Goal: Obtain resource: Download file/media

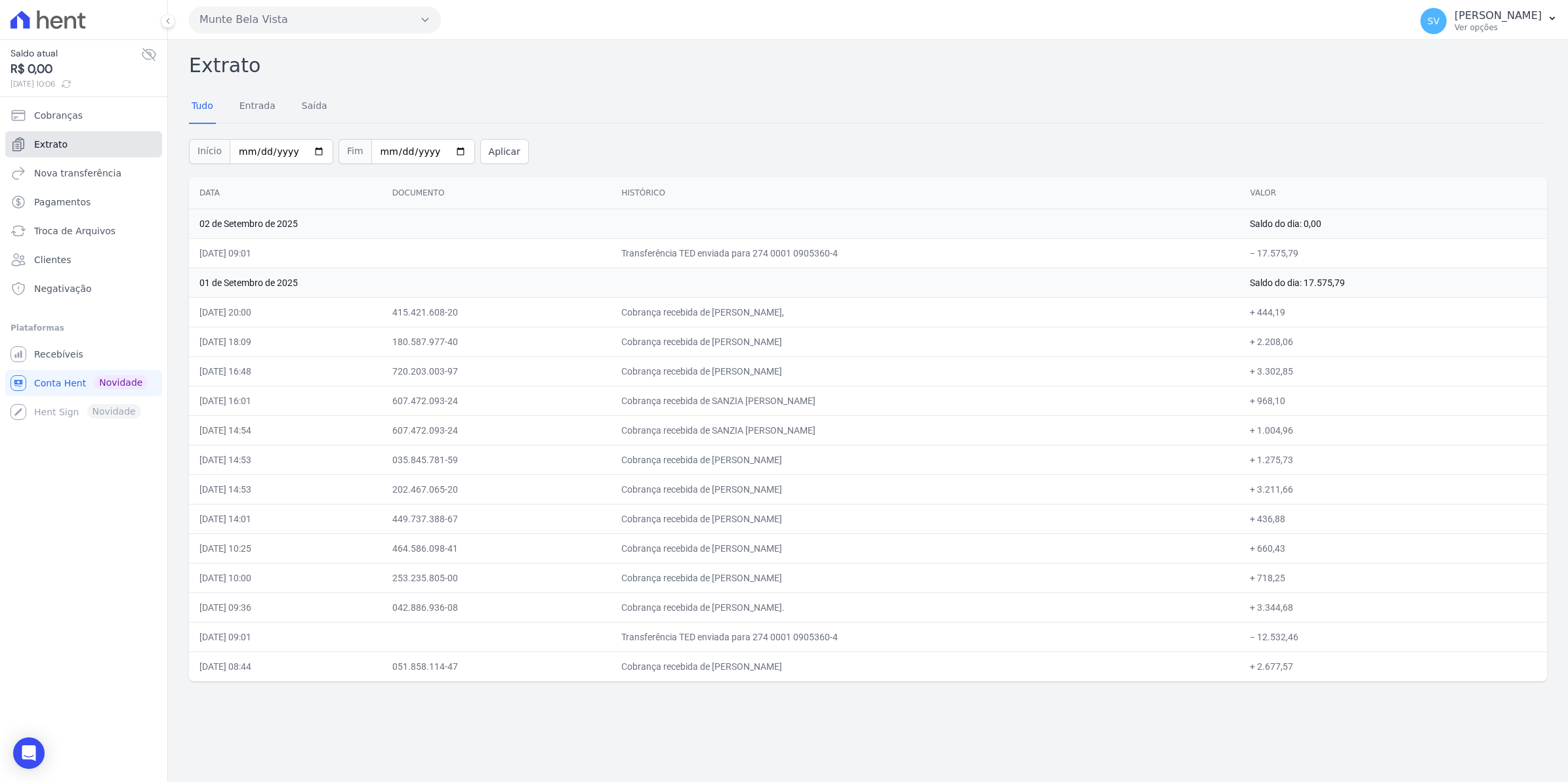
click at [54, 138] on span "Extrato" at bounding box center [50, 144] width 33 height 13
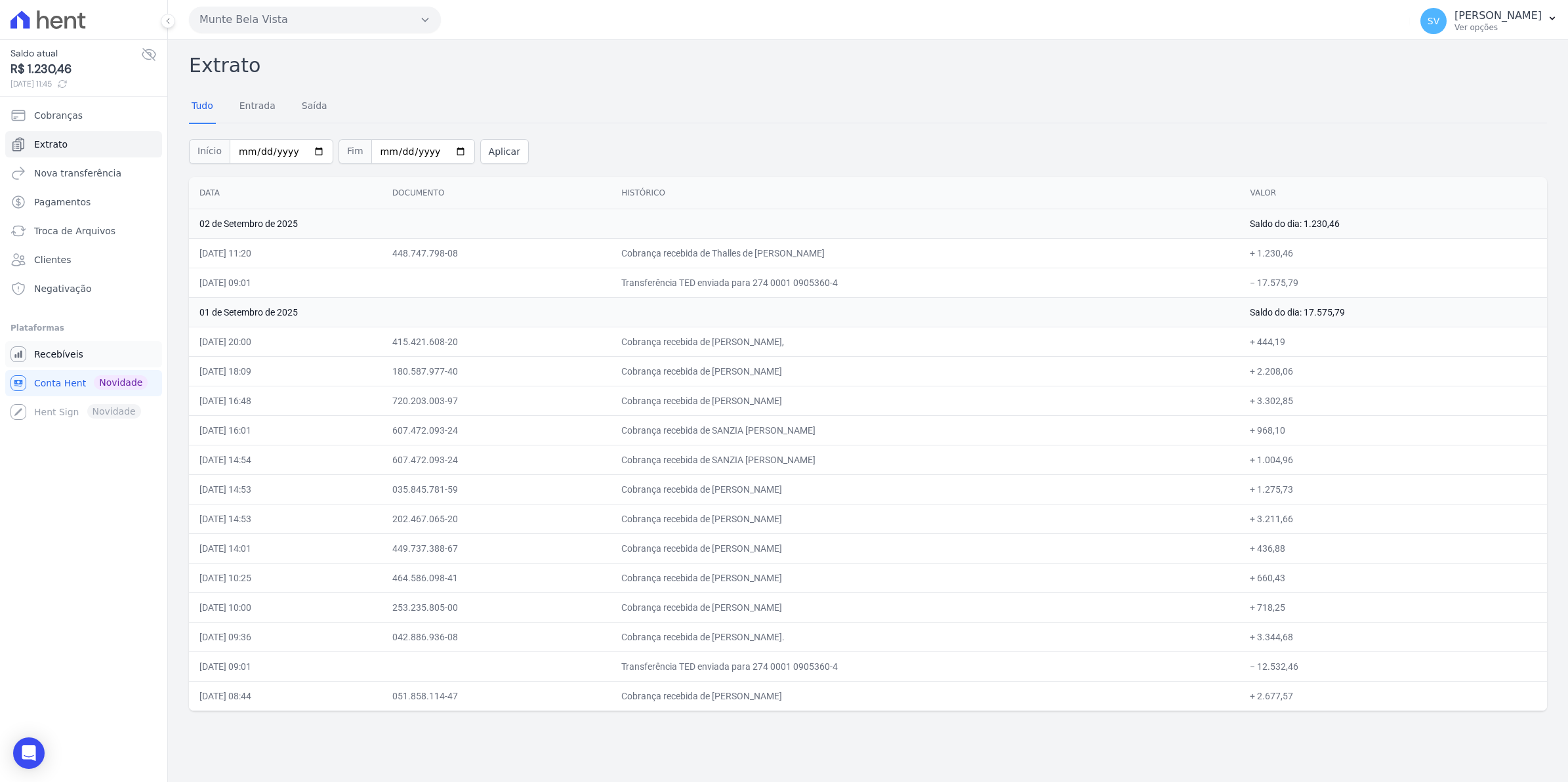
click at [20, 356] on icon "Sidebar" at bounding box center [18, 354] width 7 height 7
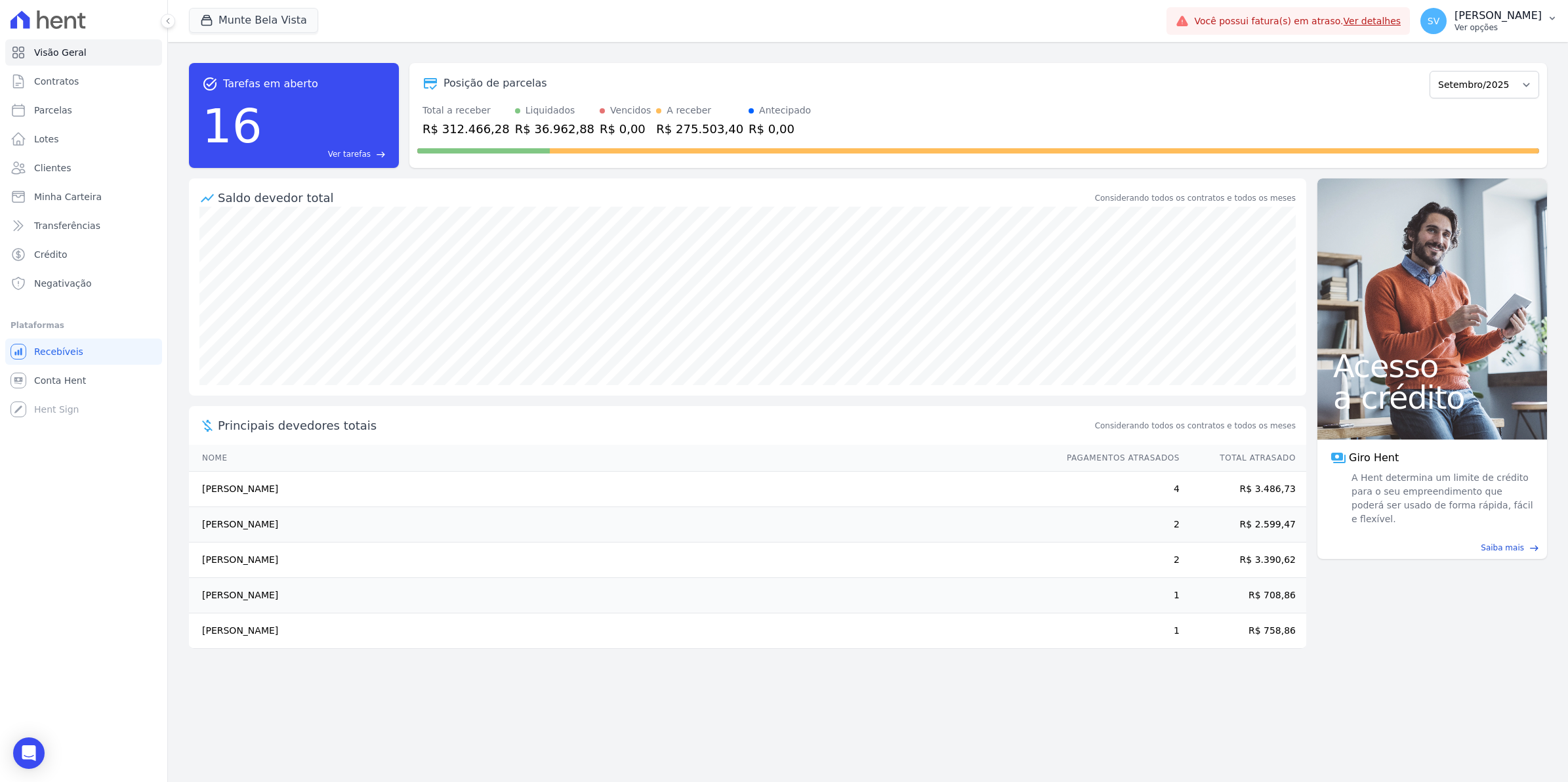
click at [1447, 30] on span "SV" at bounding box center [1433, 20] width 26 height 26
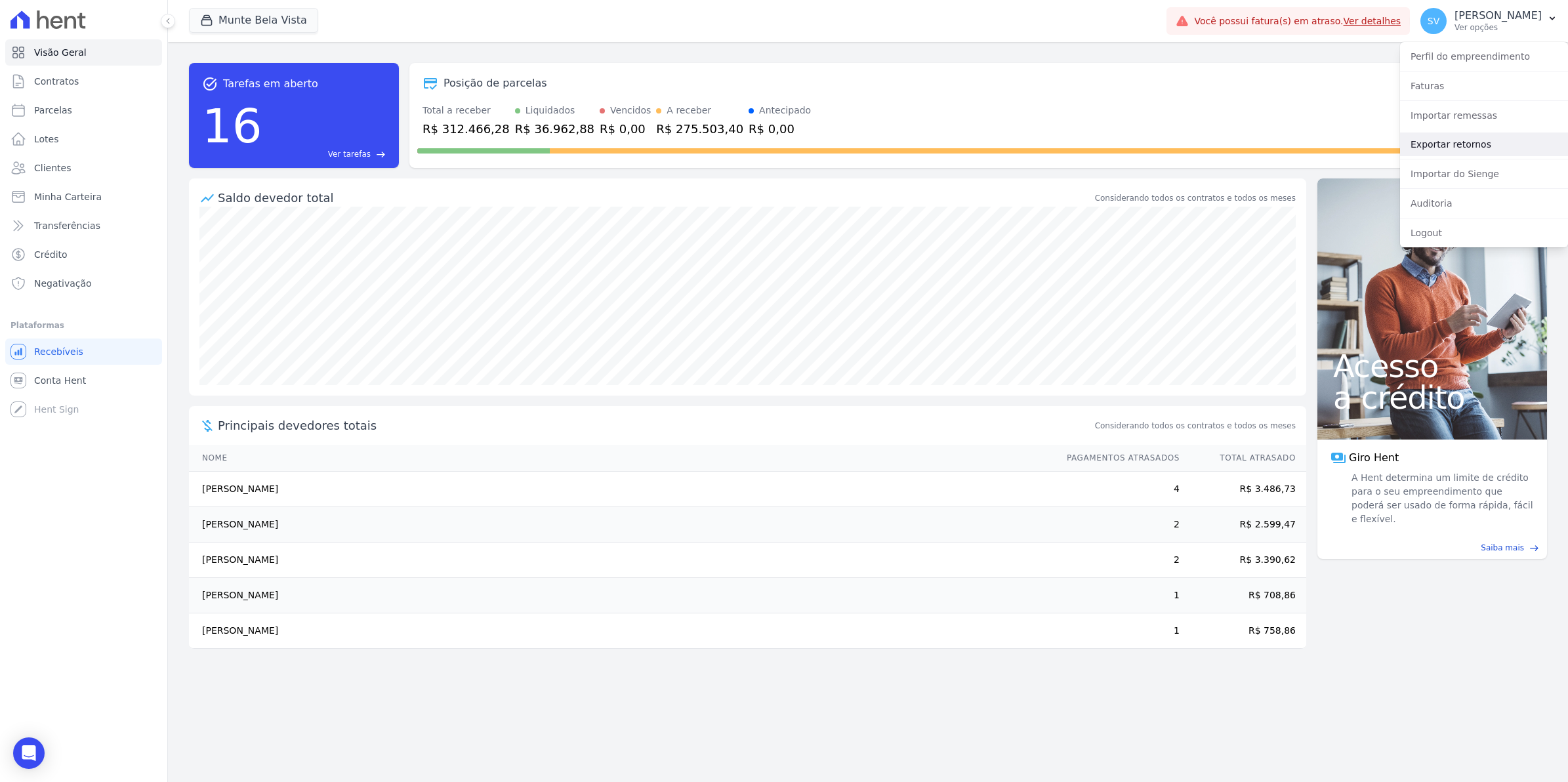
click at [1444, 145] on link "Exportar retornos" at bounding box center [1484, 144] width 168 height 23
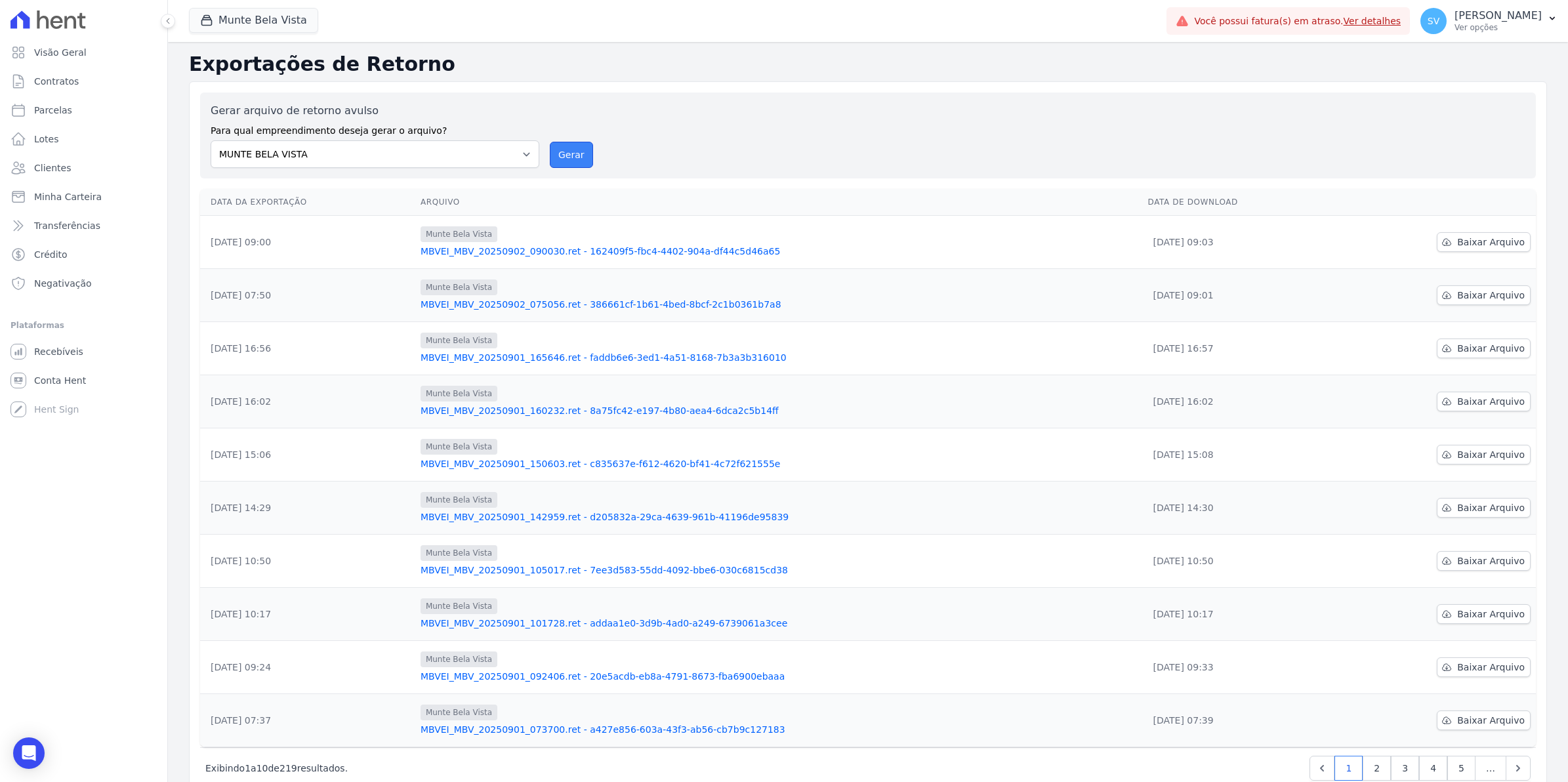
click at [555, 153] on button "Gerar" at bounding box center [571, 155] width 43 height 26
click at [577, 152] on button "Gerar" at bounding box center [571, 155] width 43 height 26
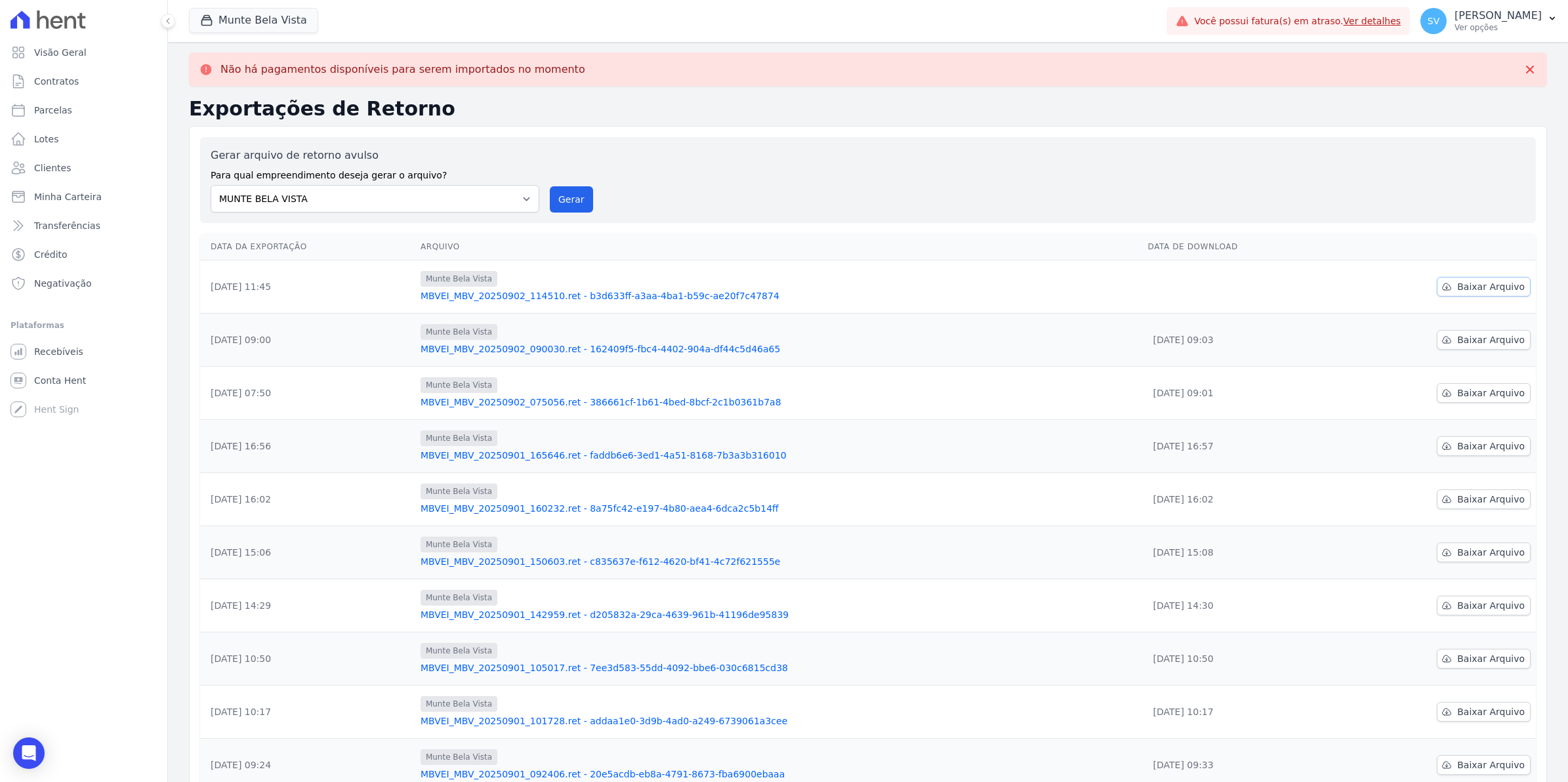
click at [1459, 292] on span "Baixar Arquivo" at bounding box center [1491, 287] width 68 height 13
